Goal: Navigation & Orientation: Find specific page/section

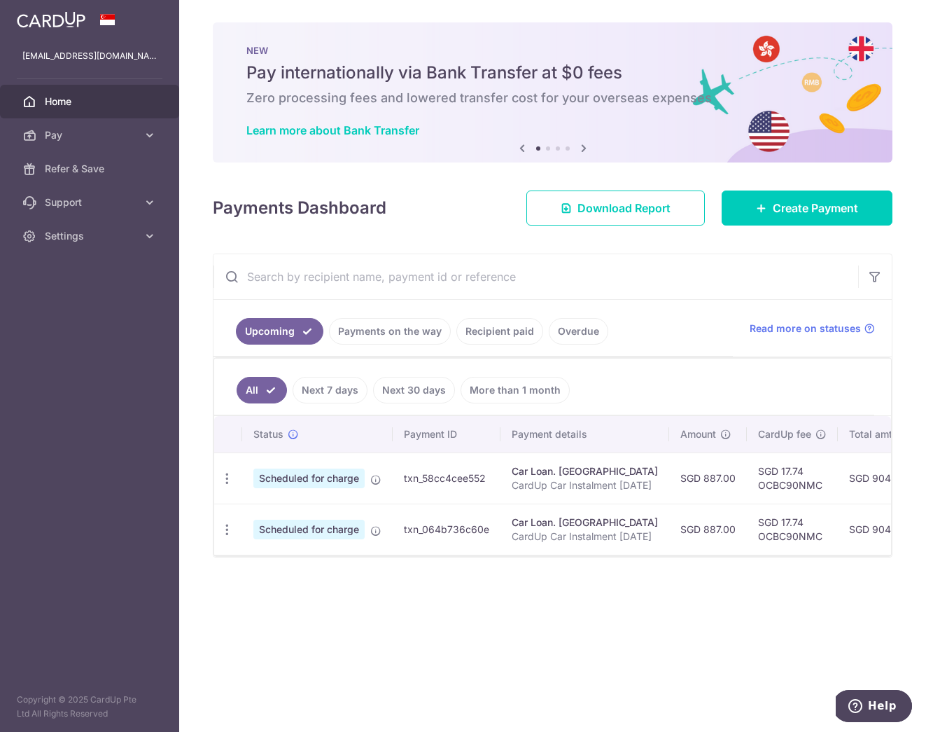
scroll to position [0, 317]
